Goal: Information Seeking & Learning: Learn about a topic

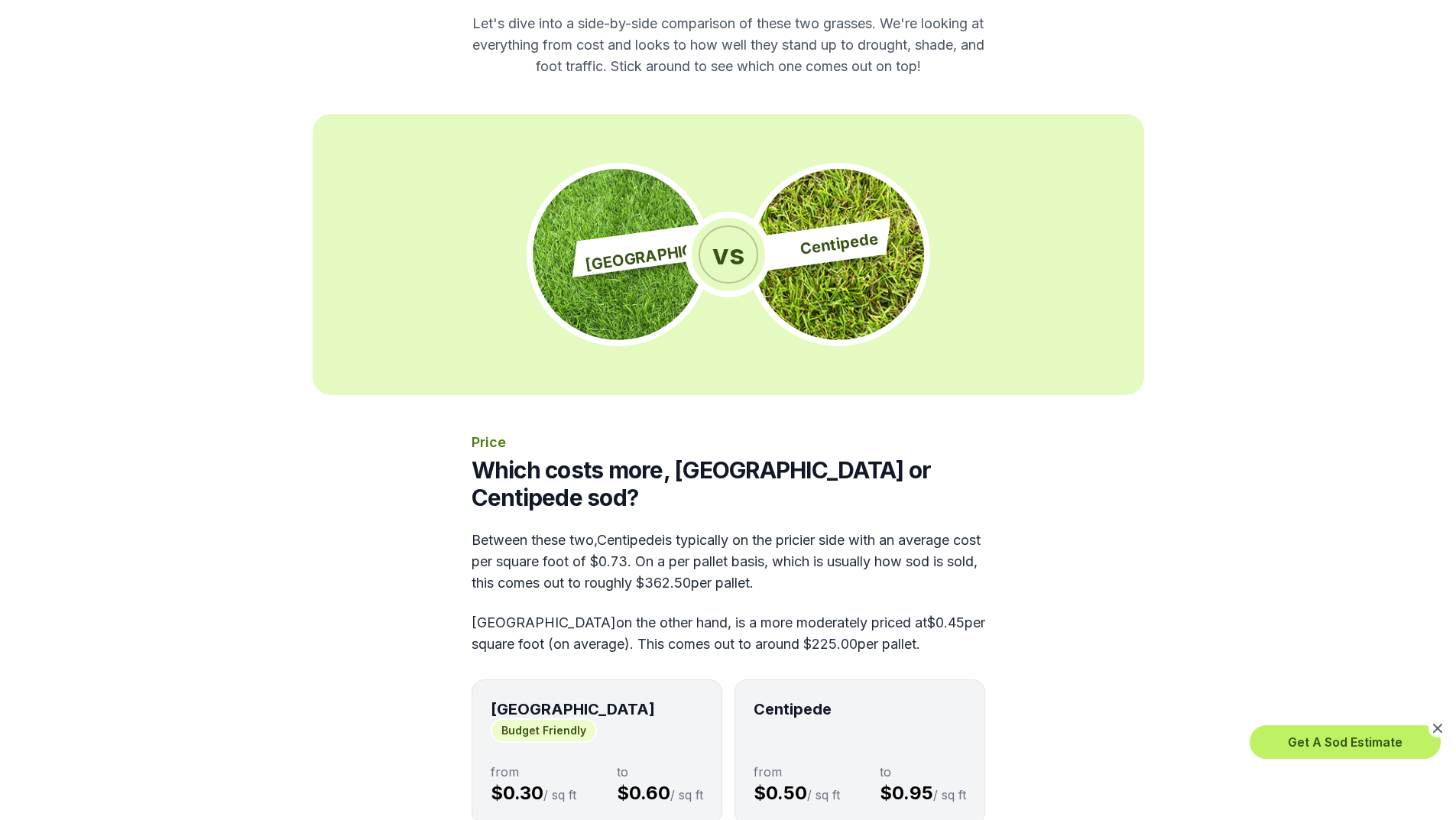
scroll to position [229, 0]
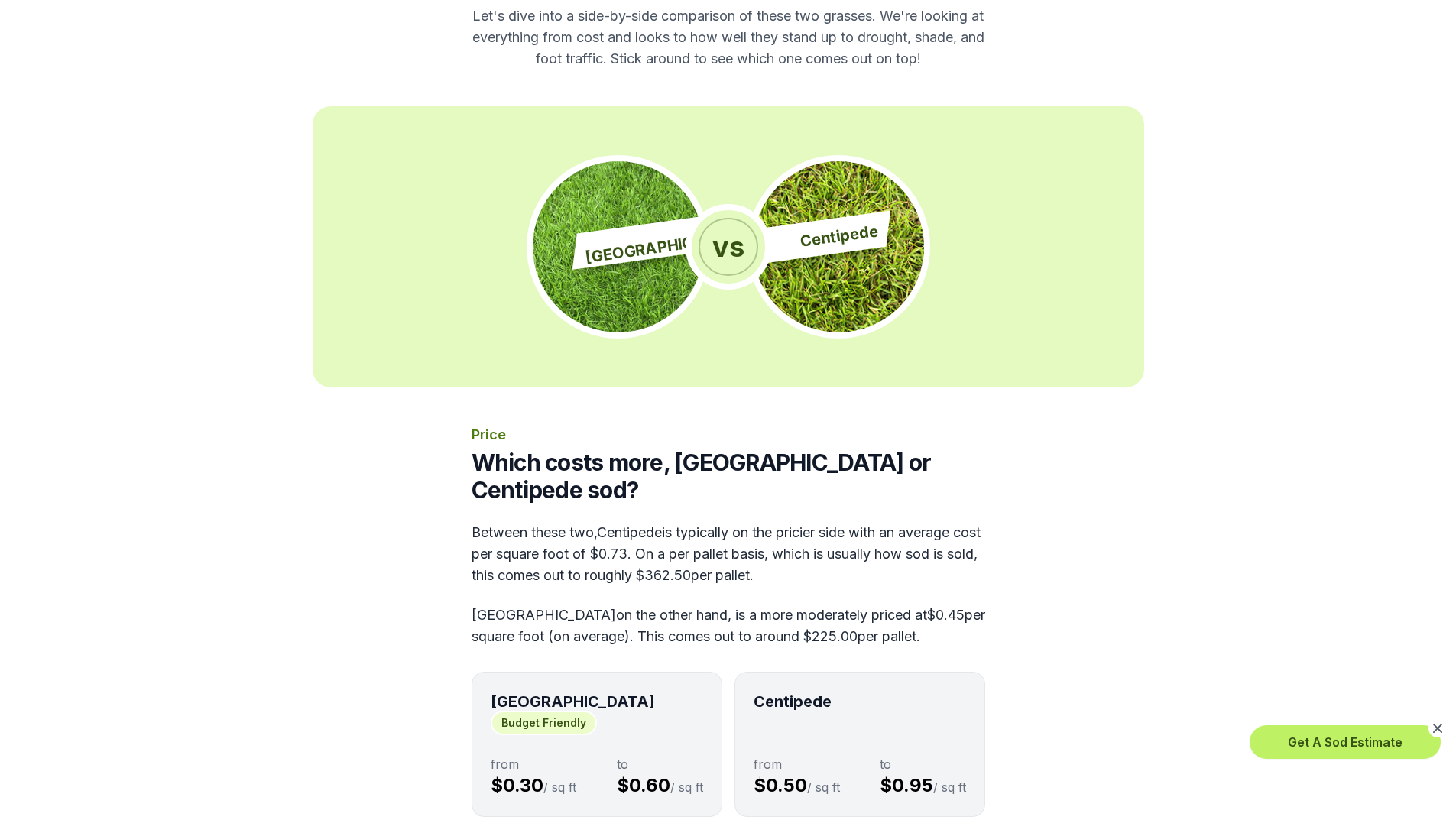
drag, startPoint x: 495, startPoint y: 592, endPoint x: 987, endPoint y: 556, distance: 493.3
click at [977, 573] on div "Price Which costs more, [GEOGRAPHIC_DATA] or Centipede sod? Between these two, …" at bounding box center [728, 681] width 514 height 516
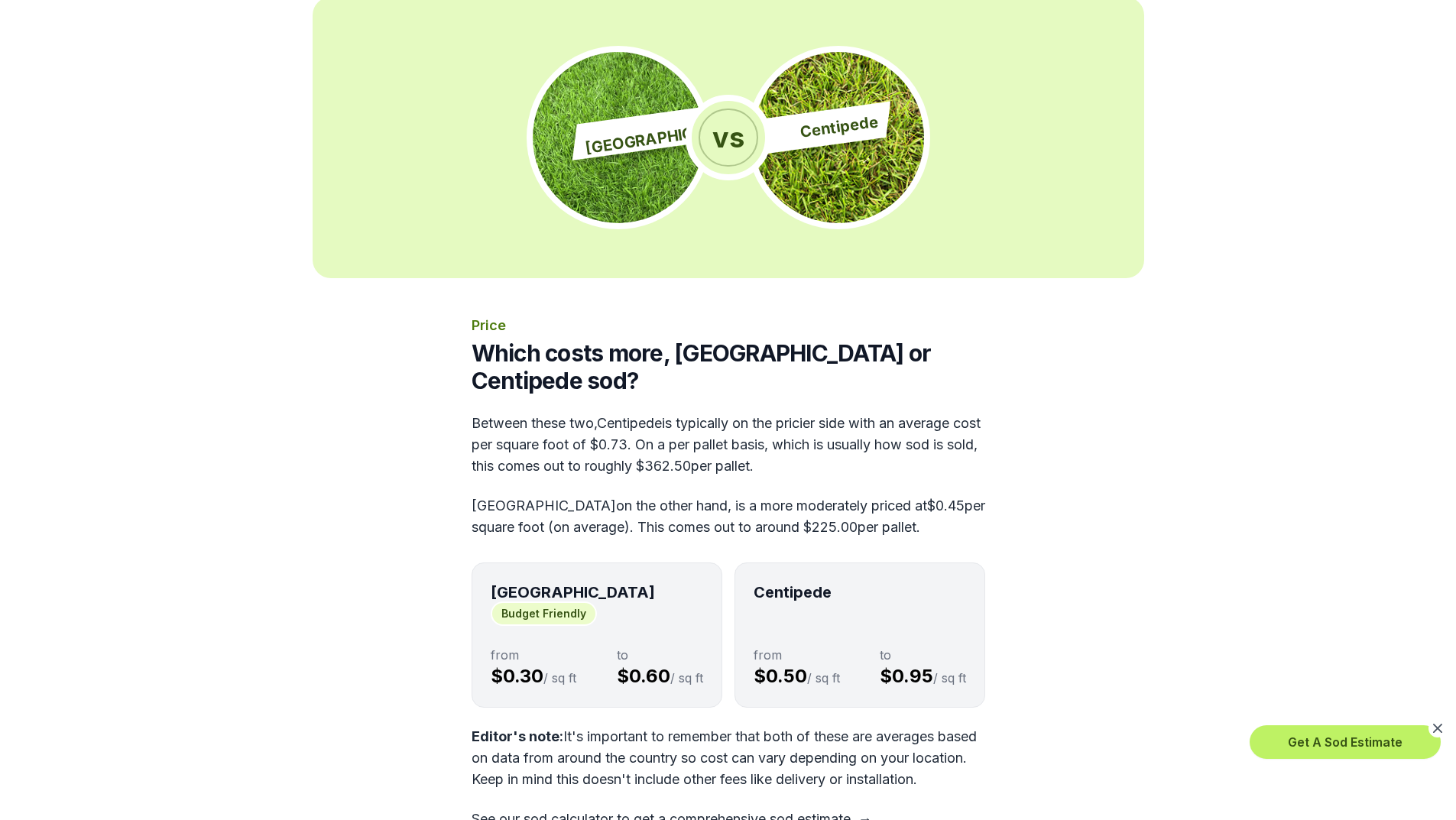
scroll to position [535, 0]
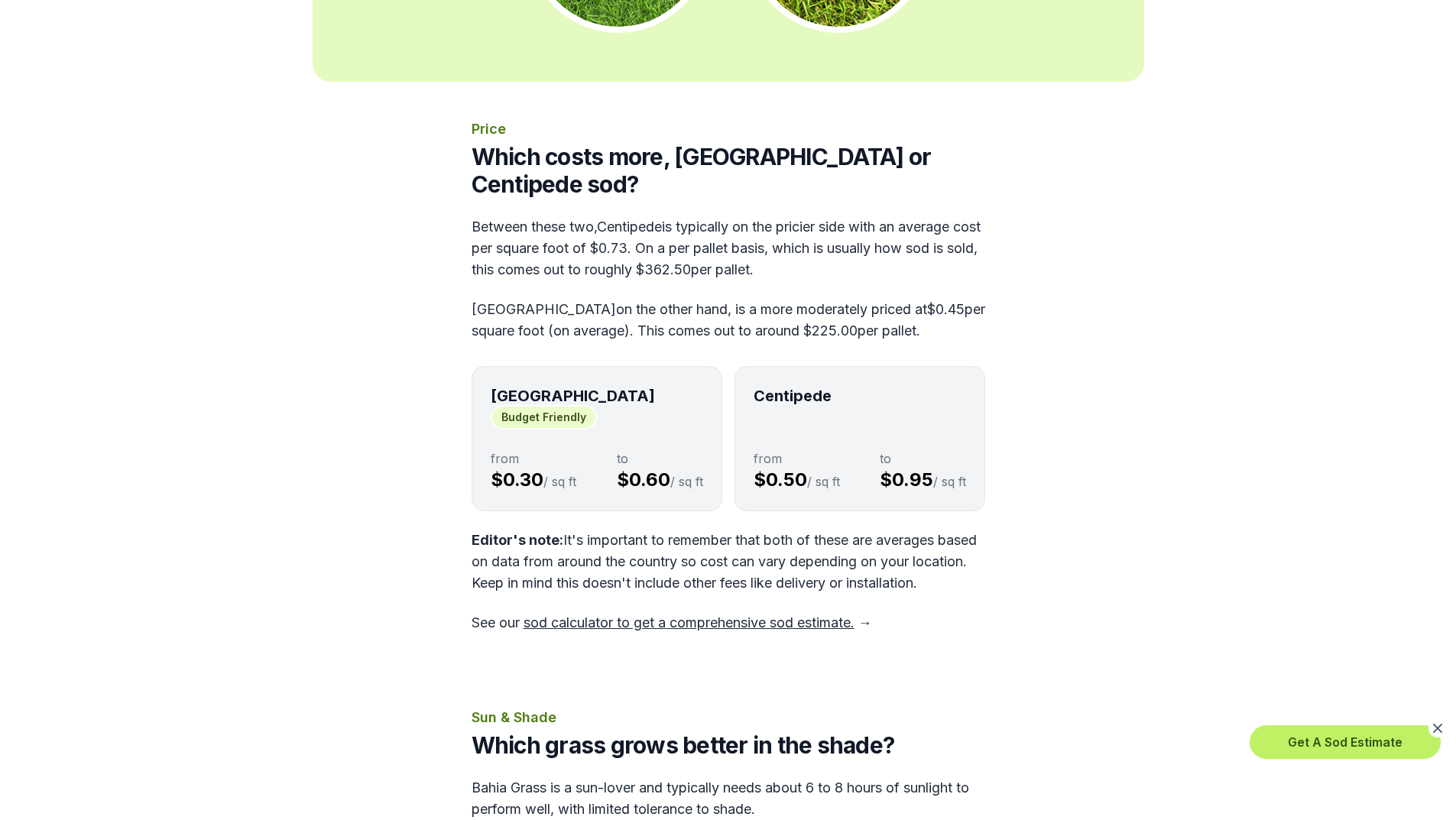
drag, startPoint x: 578, startPoint y: 484, endPoint x: 996, endPoint y: 554, distance: 423.8
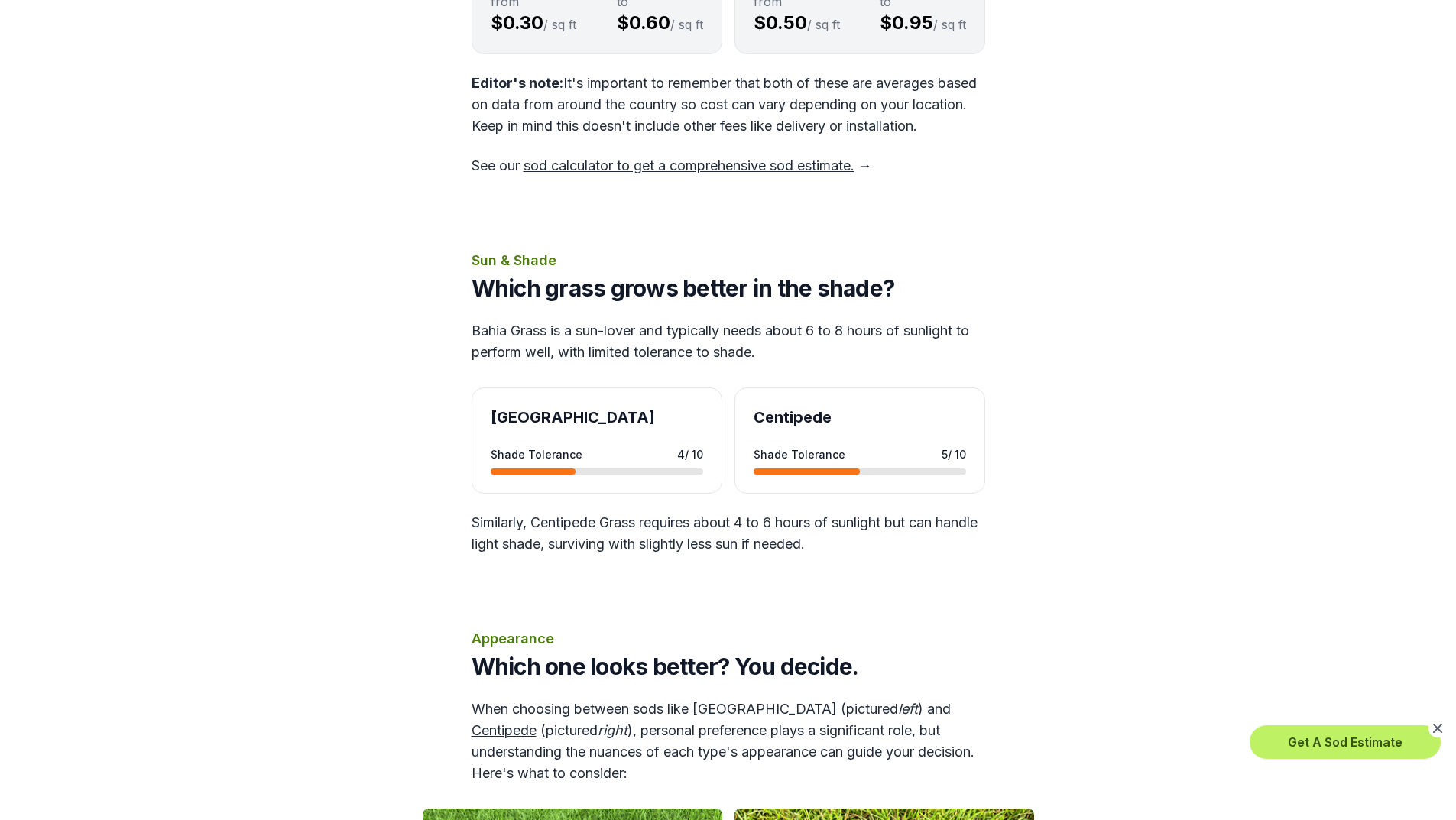
scroll to position [994, 0]
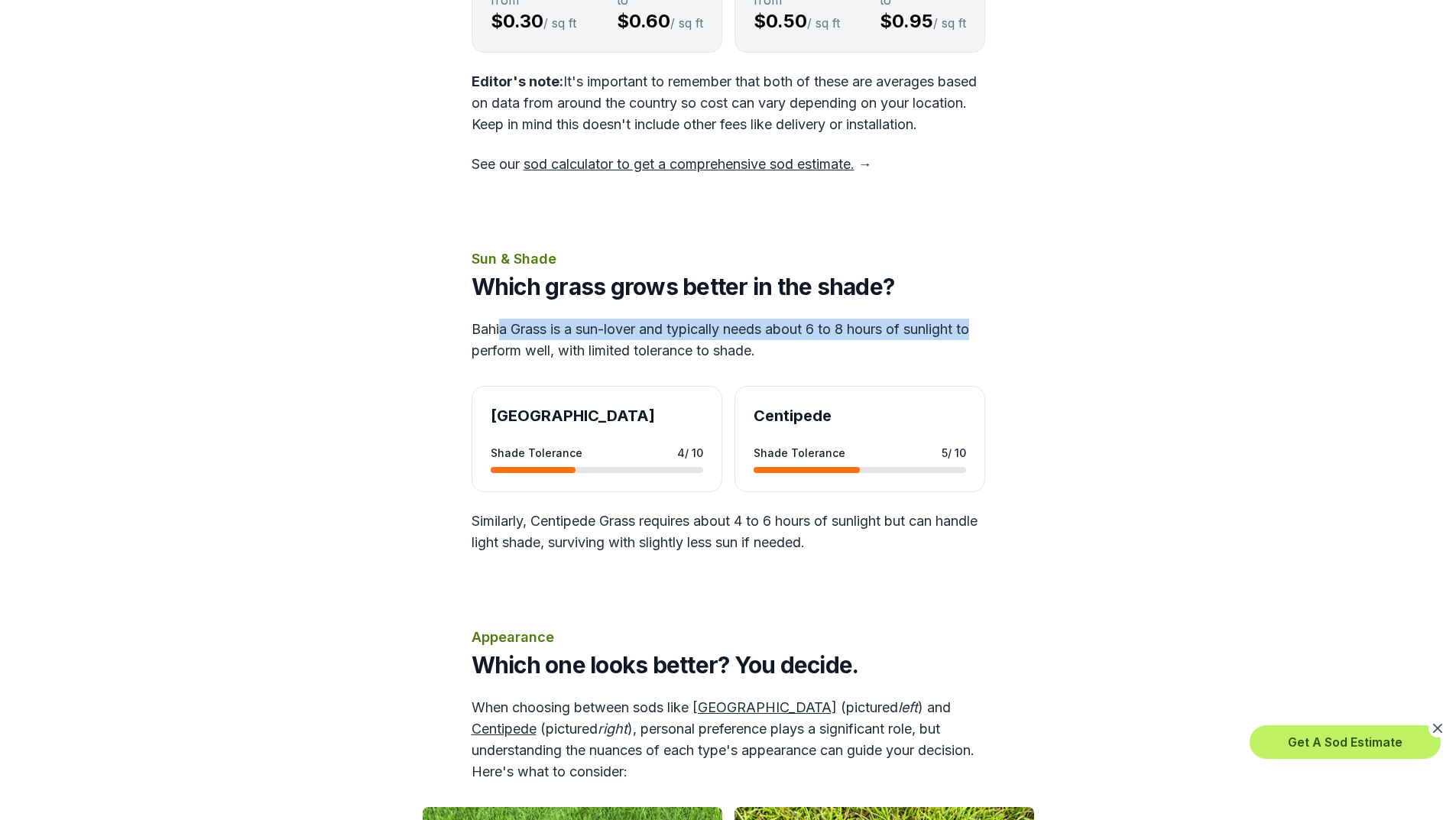
drag, startPoint x: 500, startPoint y: 303, endPoint x: 984, endPoint y: 290, distance: 484.2
click at [984, 290] on div "Sun & Shade Which grass grows better in the shade? Bahia Grass is a sun-lover a…" at bounding box center [728, 401] width 514 height 305
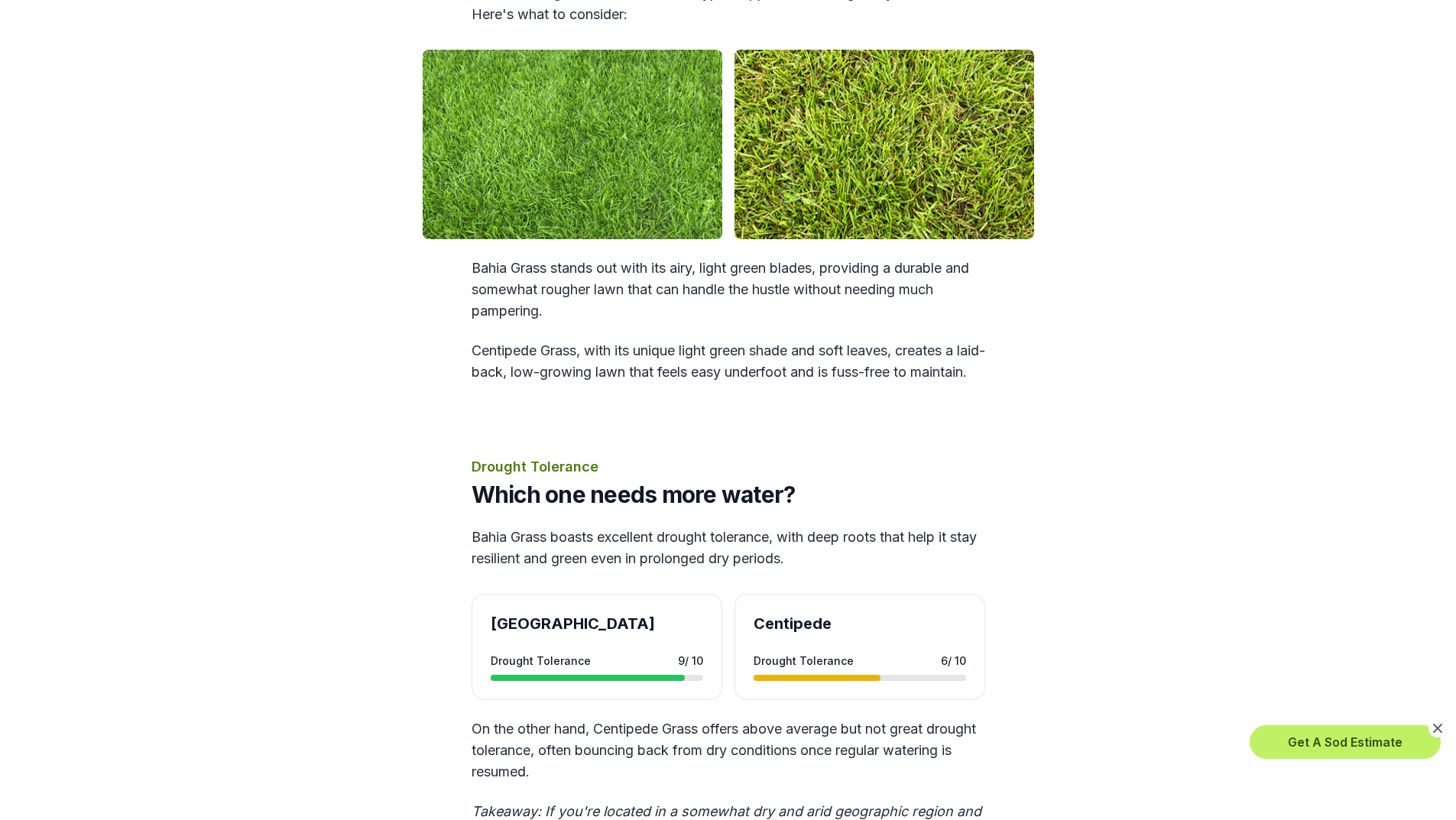
scroll to position [1758, 0]
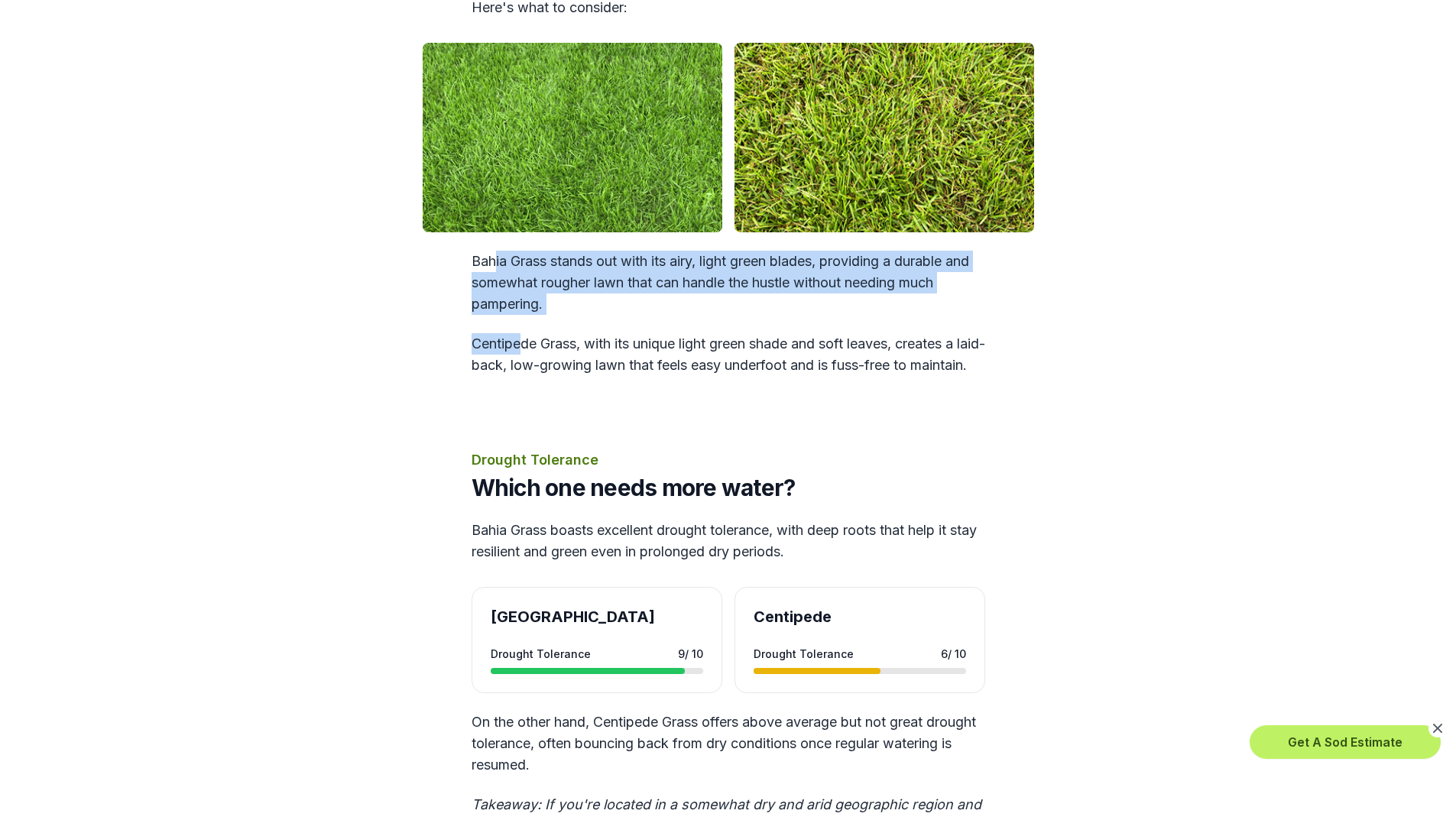
drag, startPoint x: 493, startPoint y: 232, endPoint x: 520, endPoint y: 325, distance: 96.8
click at [520, 325] on div "Appearance Which one looks better? You decide. When choosing between sods like …" at bounding box center [728, 119] width 514 height 514
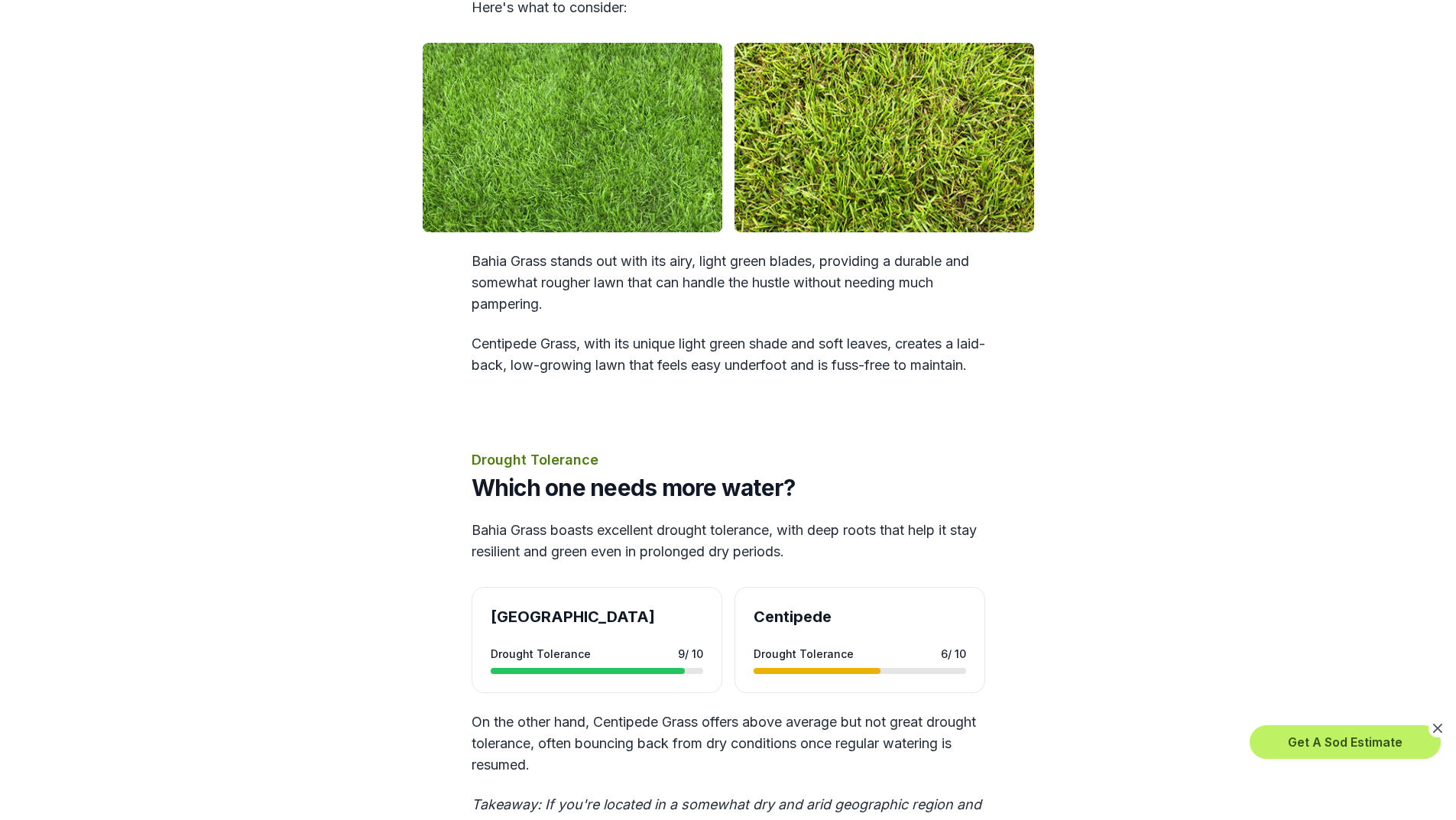
click at [610, 346] on p "Centipede Grass, with its unique light green shade and soft leaves, creates a l…" at bounding box center [728, 355] width 514 height 43
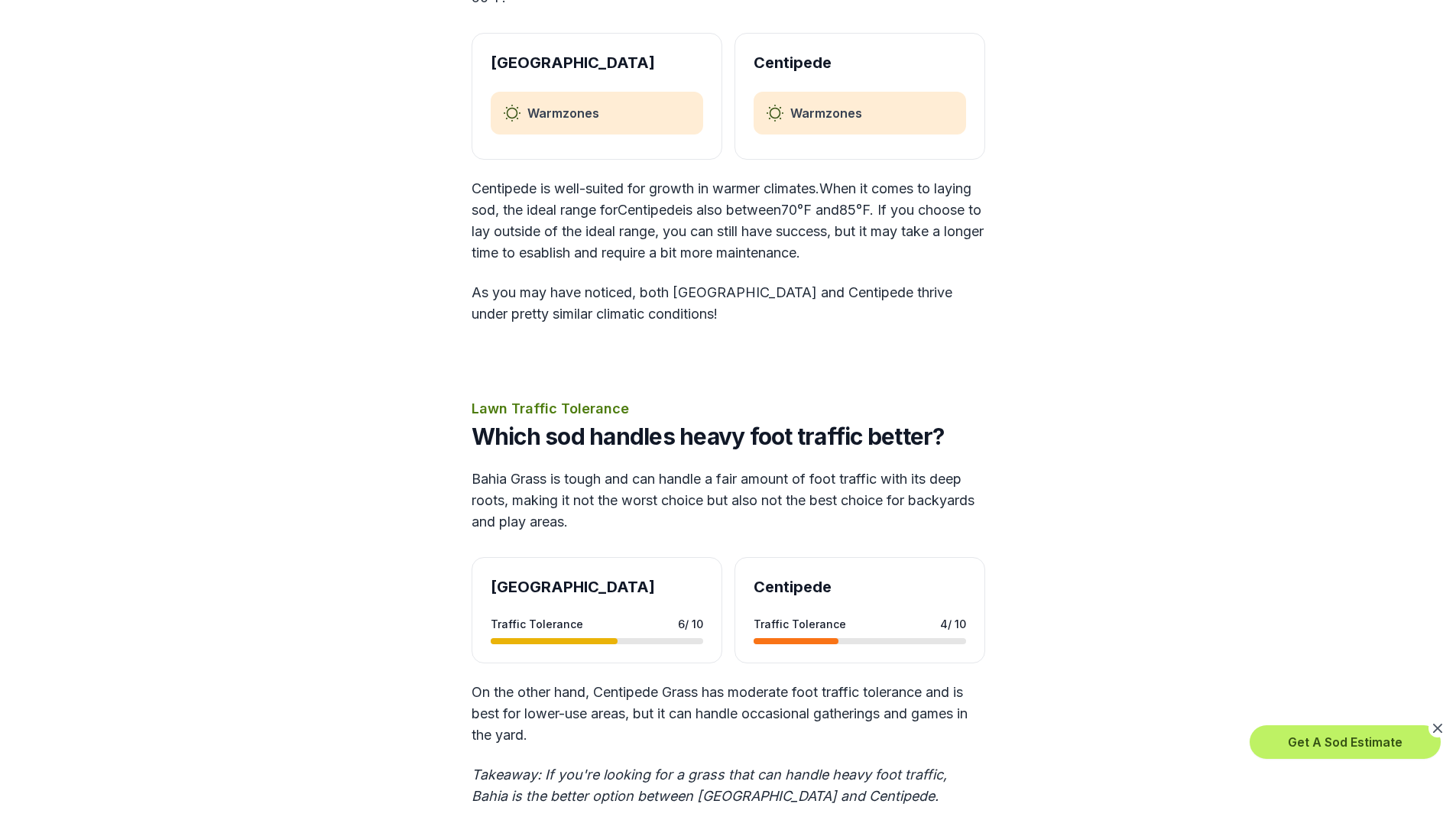
scroll to position [2981, 0]
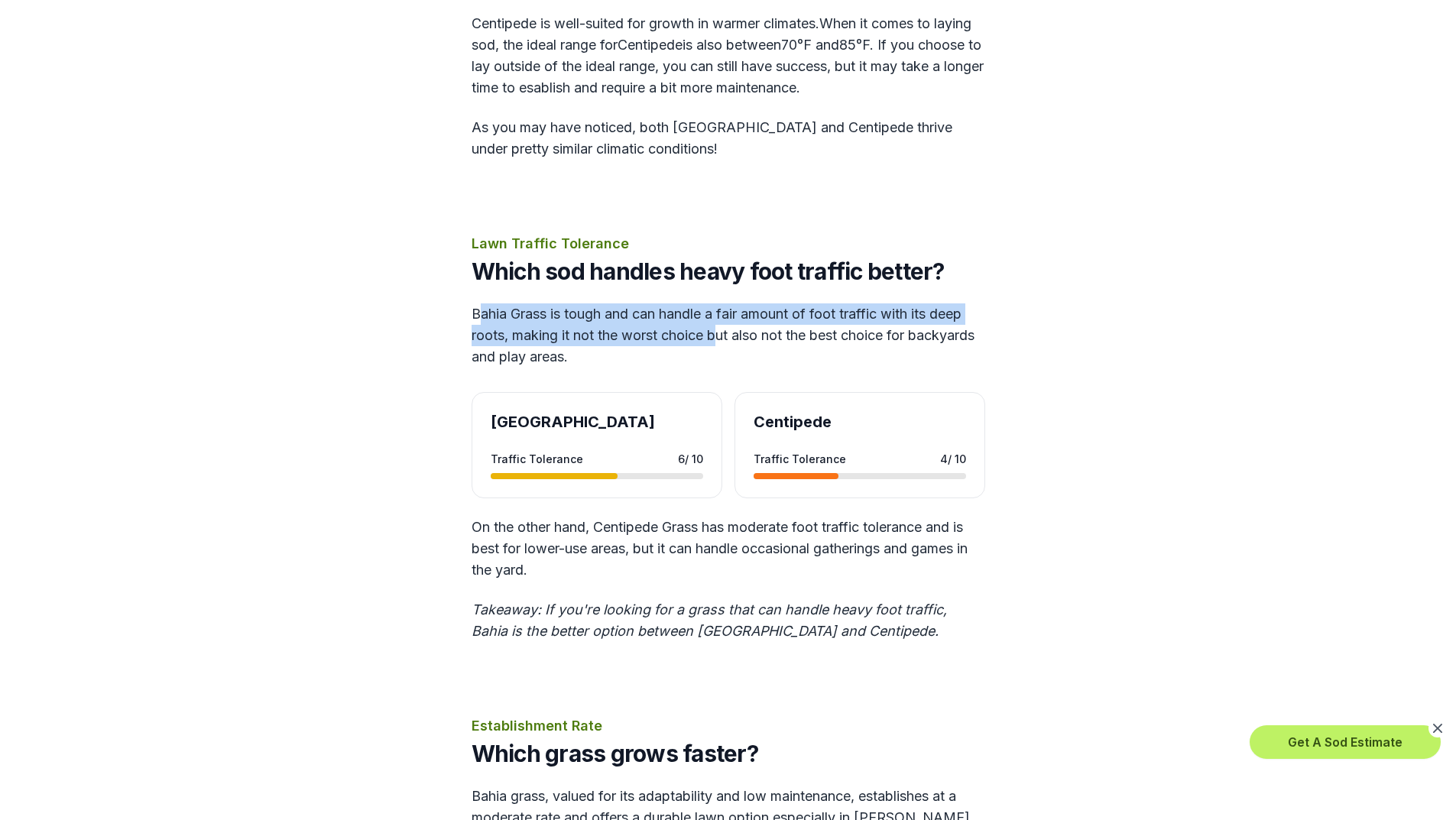
drag, startPoint x: 482, startPoint y: 287, endPoint x: 723, endPoint y: 305, distance: 241.7
click at [723, 305] on p "Bahia Grass is tough and can handle a fair amount of foot traffic with its deep…" at bounding box center [728, 336] width 514 height 64
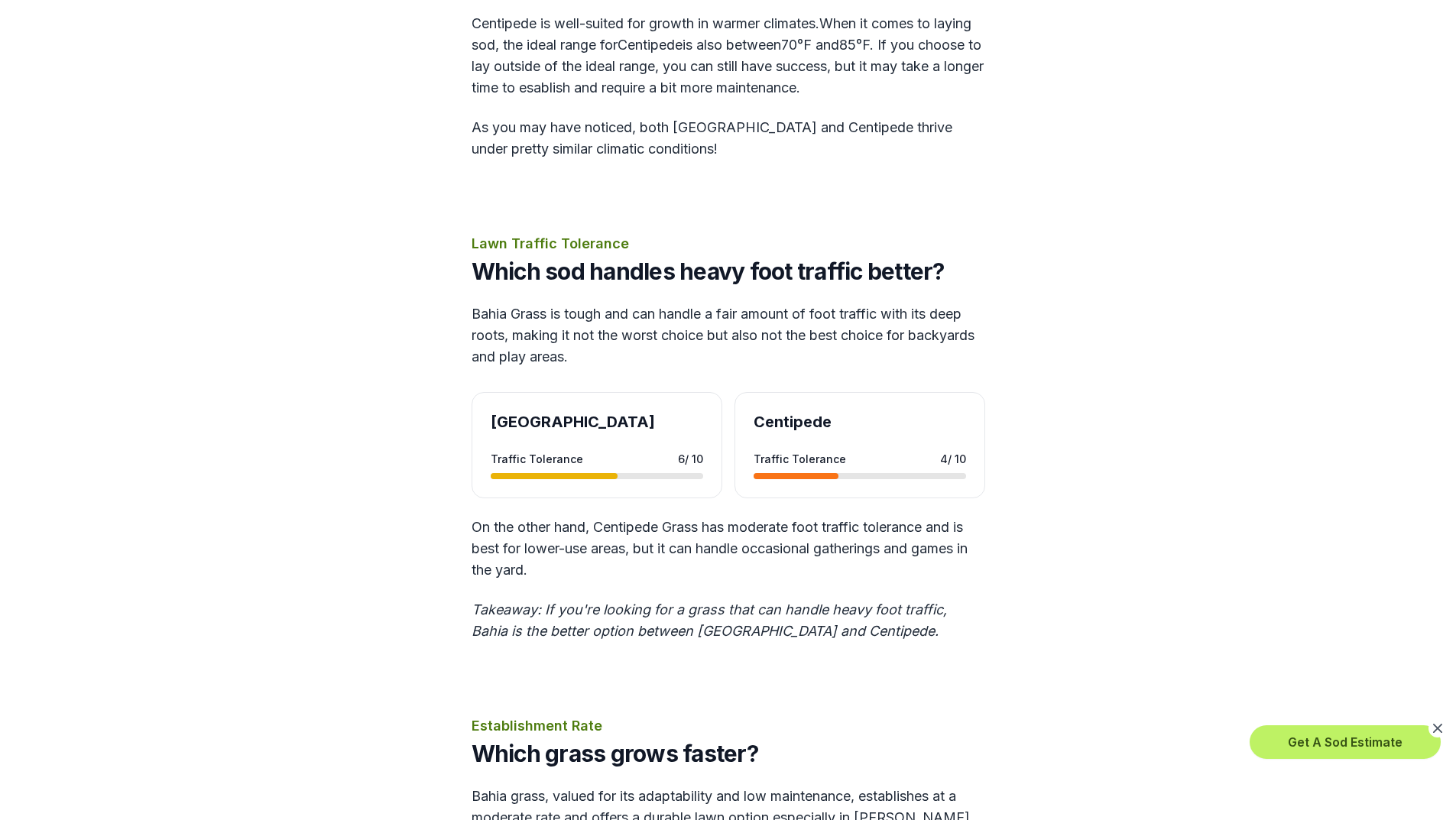
click at [590, 323] on p "Bahia Grass is tough and can handle a fair amount of foot traffic with its deep…" at bounding box center [728, 336] width 514 height 64
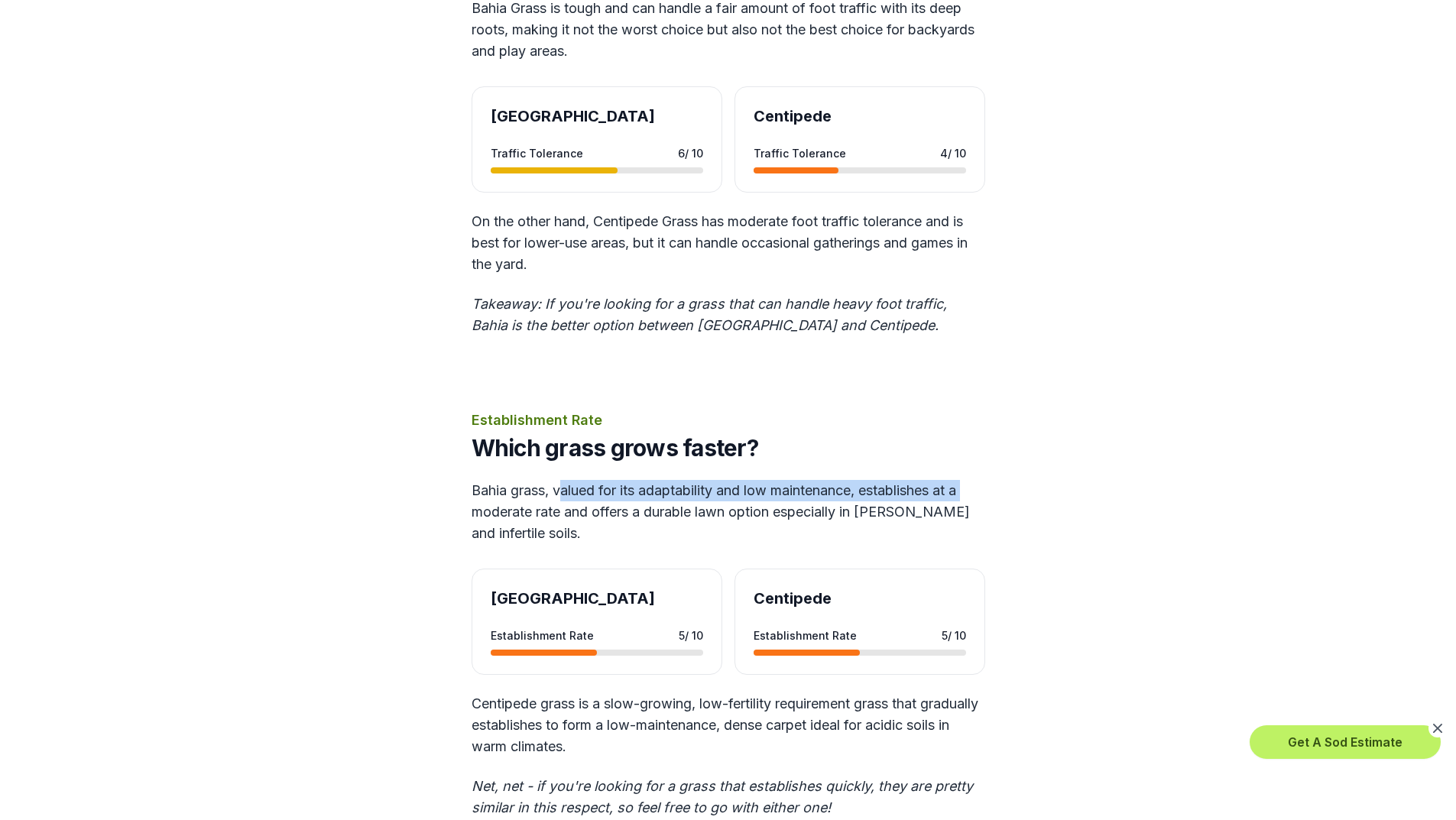
drag, startPoint x: 467, startPoint y: 476, endPoint x: 561, endPoint y: 459, distance: 95.5
click at [561, 459] on div "Calculate Sod Cost Near Me Price Which costs more, [GEOGRAPHIC_DATA] or Centipe…" at bounding box center [728, 268] width 832 height 5803
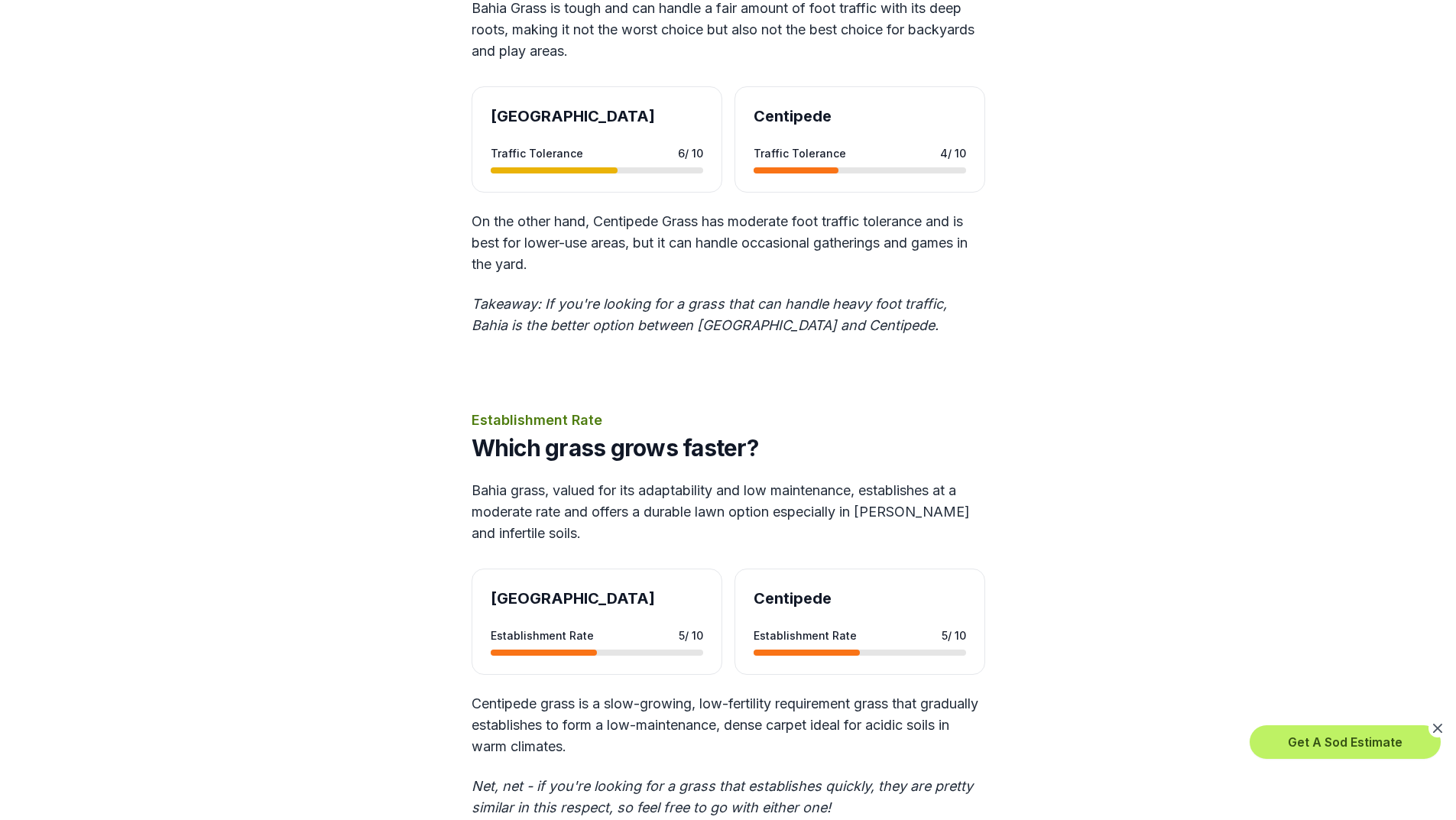
click at [511, 480] on p "Bahia grass, valued for its adaptability and low maintenance, establishes at a …" at bounding box center [728, 512] width 514 height 64
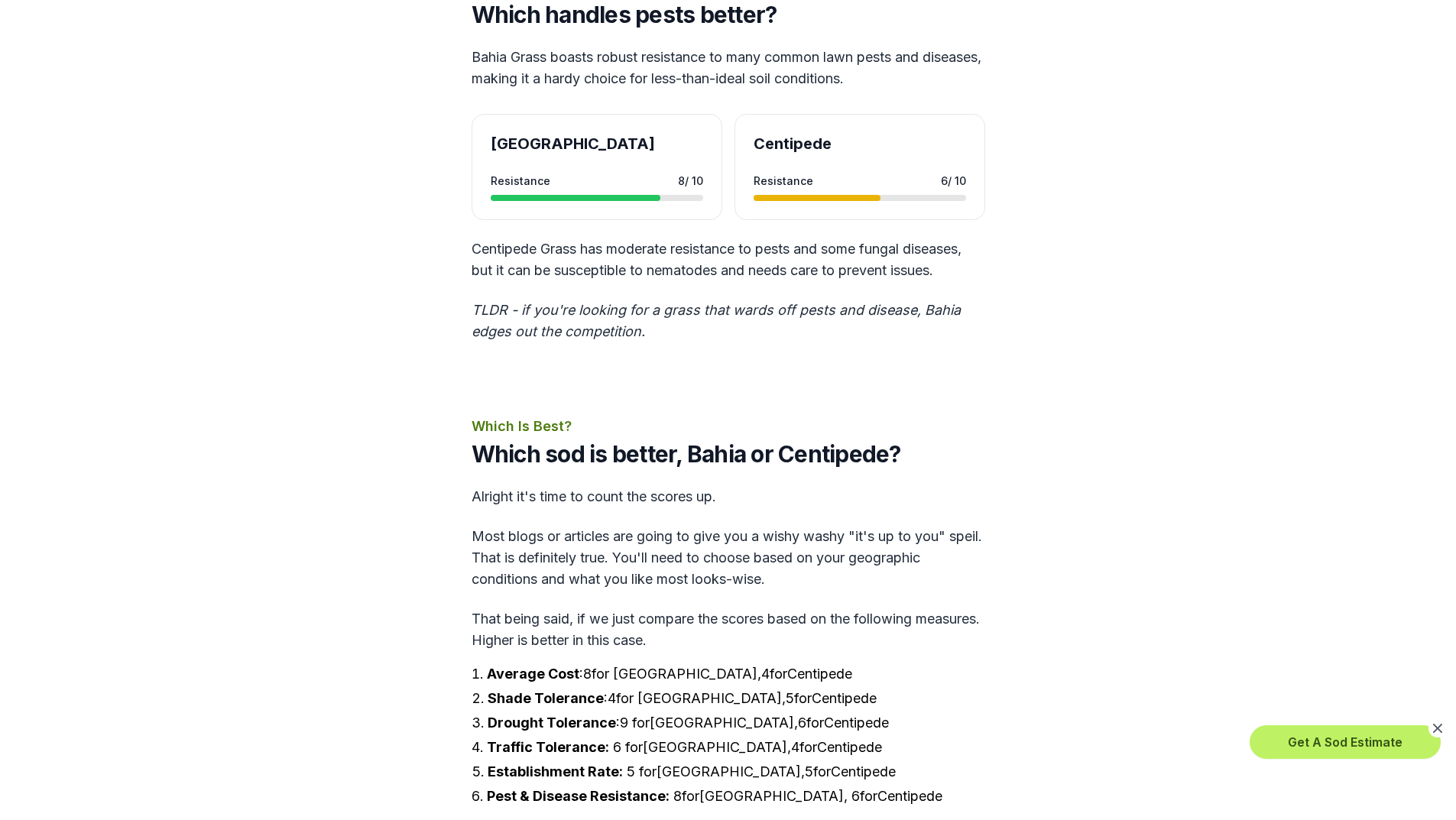
scroll to position [4128, 0]
